Goal: Information Seeking & Learning: Learn about a topic

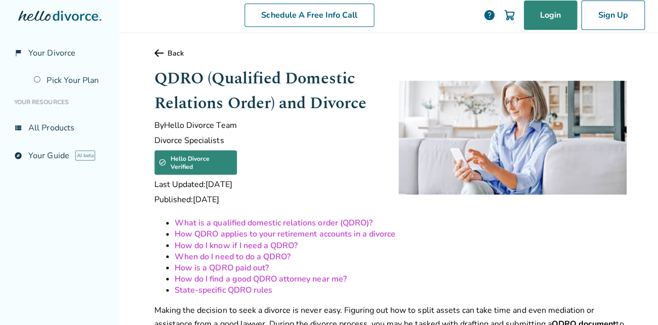
click at [558, 20] on link "Login" at bounding box center [547, 16] width 53 height 29
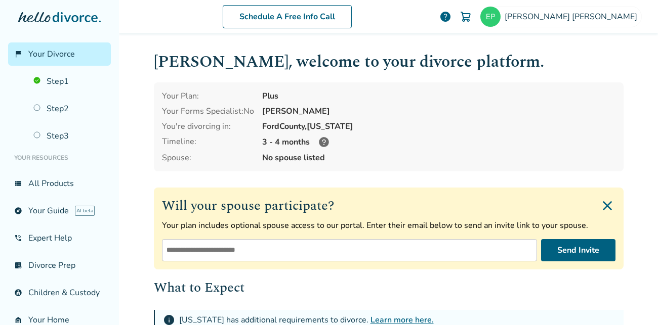
scroll to position [127, 0]
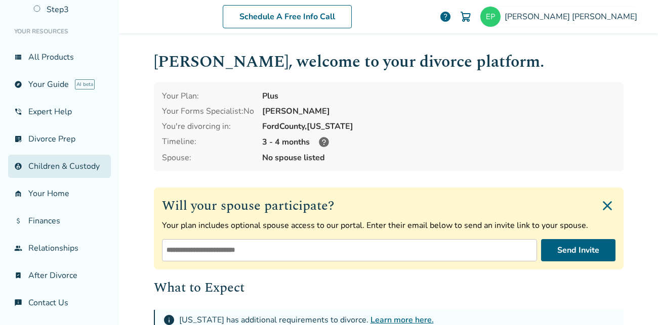
click at [86, 170] on link "account_child Children & Custody" at bounding box center [59, 166] width 103 height 23
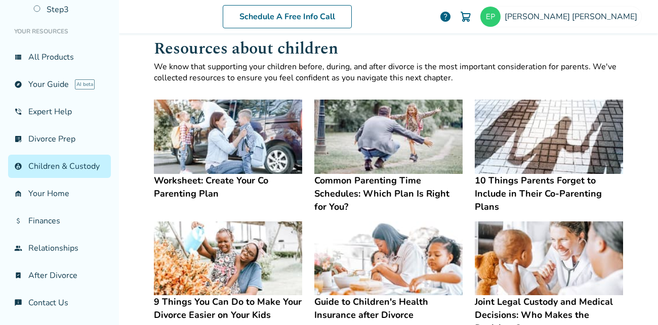
scroll to position [12, 0]
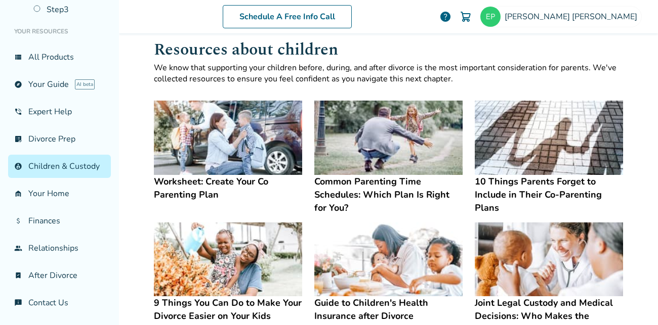
click at [404, 138] on img at bounding box center [388, 138] width 148 height 74
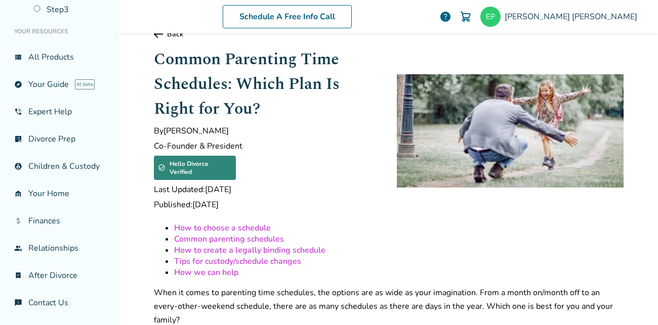
scroll to position [20, 0]
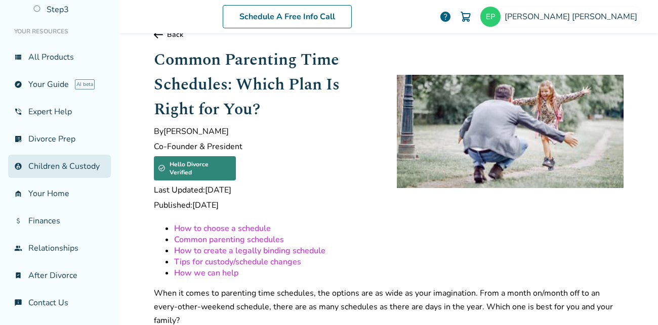
click at [93, 167] on link "account_child Children & Custody" at bounding box center [59, 166] width 103 height 23
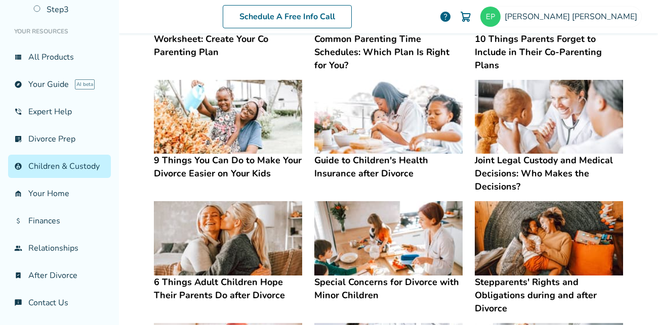
scroll to position [171, 0]
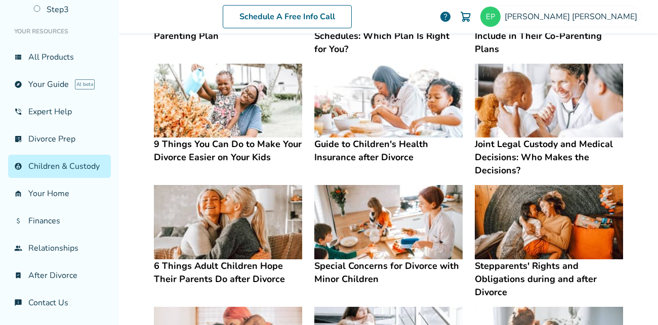
click at [259, 109] on img at bounding box center [228, 101] width 148 height 74
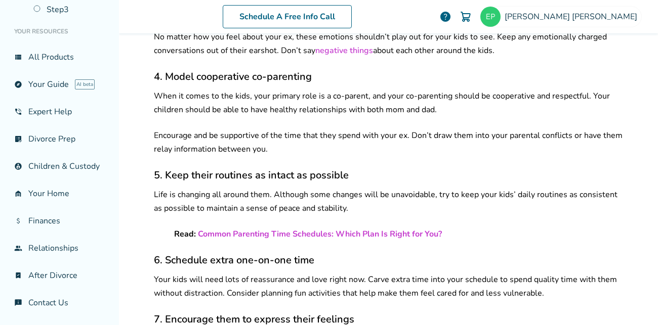
scroll to position [642, 0]
